Goal: Information Seeking & Learning: Compare options

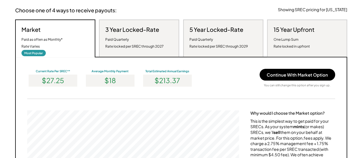
scroll to position [115, 0]
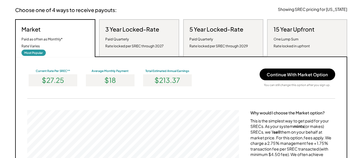
click at [113, 34] on div "3 Year Locked-Rate Paid Quarterly Rate locked per SREC through 2027" at bounding box center [134, 37] width 58 height 24
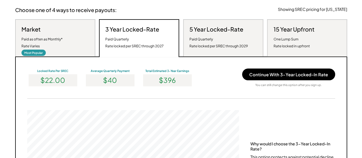
scroll to position [109, 212]
click at [78, 50] on div "Market Paid as often as Monthly* Rate Varies Most Popular" at bounding box center [55, 37] width 80 height 37
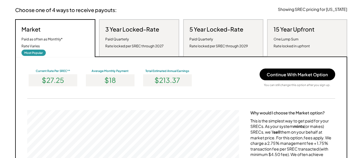
click at [136, 47] on div "Paid Quarterly Rate locked per SREC through 2027" at bounding box center [134, 43] width 58 height 14
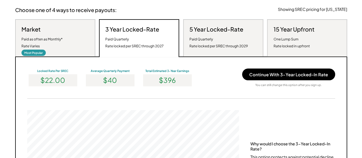
click at [212, 52] on div "5 Year Locked-Rate Paid Quarterly Rate locked per SREC through 2029" at bounding box center [223, 37] width 80 height 37
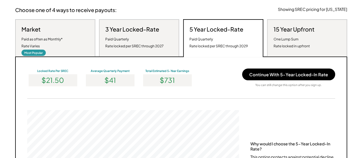
click at [280, 44] on div "One Lump Sum Rate locked in upfront" at bounding box center [291, 43] width 36 height 14
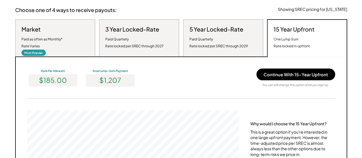
click at [239, 46] on div "Paid Quarterly Rate locked per SREC through 2029" at bounding box center [218, 43] width 58 height 14
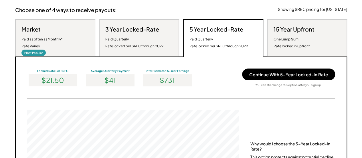
click at [85, 34] on div "Market Paid as often as Monthly* Rate Varies Most Popular" at bounding box center [55, 37] width 80 height 37
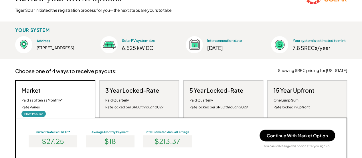
scroll to position [54, 0]
click at [142, 99] on div "Paid Quarterly Rate locked per SREC through 2027" at bounding box center [134, 104] width 58 height 14
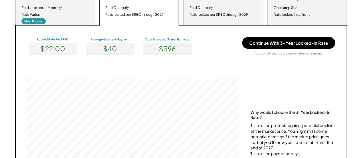
scroll to position [115, 0]
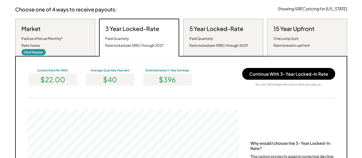
click at [76, 32] on div "Market Paid as often as Monthly* Rate Varies Most Popular" at bounding box center [55, 37] width 80 height 37
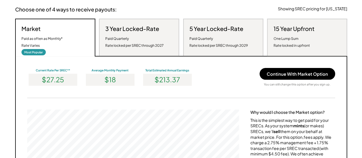
scroll to position [109, 212]
click at [146, 33] on div "3 Year Locked-Rate Paid Quarterly Rate locked per SREC through 2027" at bounding box center [134, 37] width 58 height 24
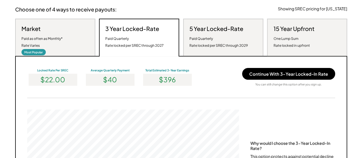
click at [75, 42] on div "Market Paid as often as Monthly* Rate Varies Most Popular" at bounding box center [55, 37] width 80 height 37
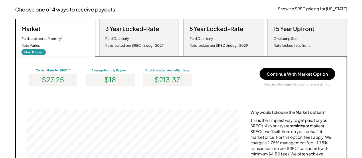
click at [124, 48] on div "Paid Quarterly Rate locked per SREC through 2027" at bounding box center [134, 42] width 58 height 14
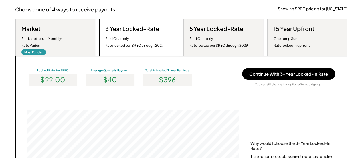
click at [209, 47] on div "Paid Quarterly Rate locked per SREC through 2029" at bounding box center [218, 42] width 58 height 14
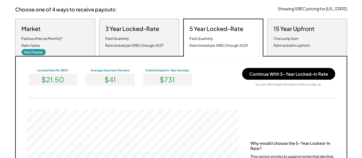
click at [295, 35] on div "15 Year Upfront One Lump Sum Rate locked in upfront" at bounding box center [293, 37] width 41 height 24
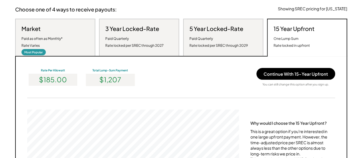
click at [216, 39] on div "Paid Quarterly Rate locked per SREC through 2029" at bounding box center [218, 42] width 58 height 14
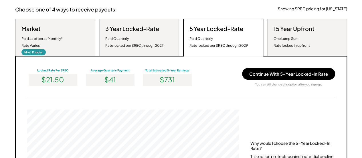
click at [160, 40] on div "Paid Quarterly Rate locked per SREC through 2027" at bounding box center [134, 42] width 58 height 14
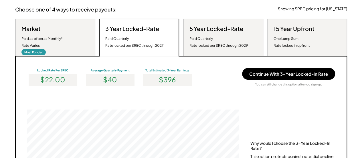
click at [80, 48] on div "Market Paid as often as Monthly* Rate Varies Most Popular" at bounding box center [55, 37] width 80 height 37
